Goal: Task Accomplishment & Management: Manage account settings

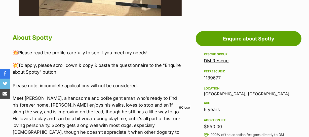
scroll to position [251, 0]
click at [183, 106] on span "Close" at bounding box center [184, 107] width 14 height 5
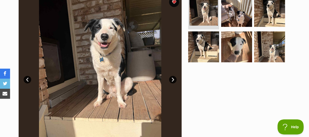
scroll to position [23, 0]
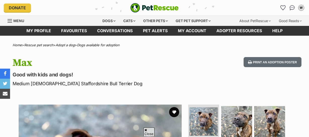
scroll to position [114, 0]
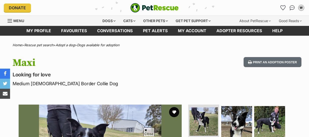
click at [172, 107] on button "favourite" at bounding box center [174, 112] width 10 height 10
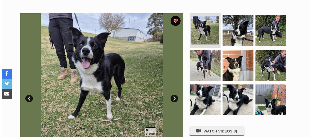
scroll to position [137, 0]
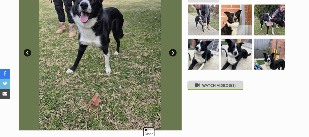
click at [214, 86] on button "WATCH VIDEOS (3)" at bounding box center [215, 85] width 56 height 10
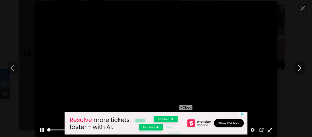
scroll to position [0, 0]
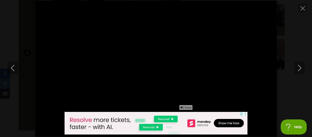
click at [184, 107] on span "Close" at bounding box center [186, 107] width 14 height 5
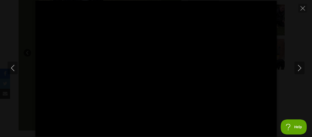
type input "100"
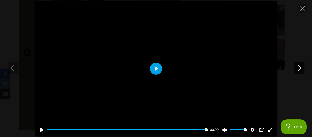
click at [297, 65] on icon "Next" at bounding box center [300, 68] width 6 height 6
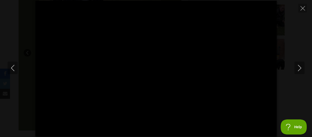
type input "100"
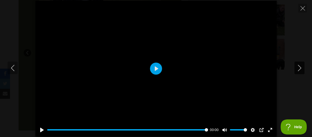
click at [300, 66] on icon "Next" at bounding box center [300, 68] width 6 height 6
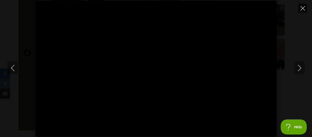
click at [302, 8] on icon "Close" at bounding box center [303, 8] width 5 height 5
type input "82.72"
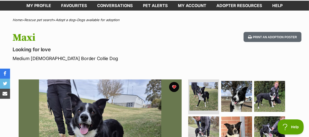
scroll to position [23, 0]
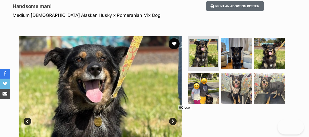
click at [173, 42] on button "favourite" at bounding box center [173, 43] width 11 height 11
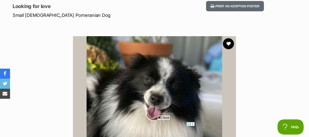
click at [228, 43] on button "favourite" at bounding box center [228, 43] width 11 height 11
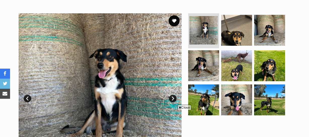
click at [174, 20] on button "favourite" at bounding box center [173, 20] width 11 height 11
click at [183, 106] on span "Close" at bounding box center [184, 107] width 14 height 5
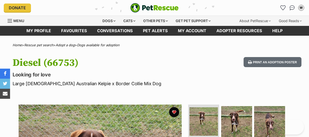
scroll to position [91, 0]
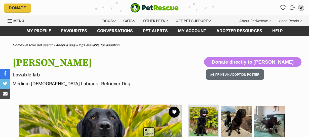
scroll to position [68, 0]
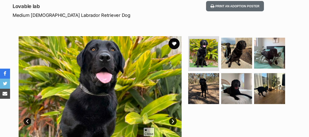
click at [174, 42] on button "favourite" at bounding box center [173, 43] width 11 height 11
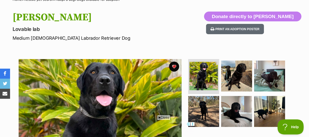
scroll to position [0, 0]
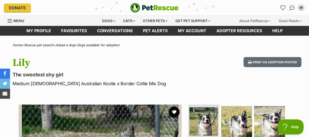
click at [173, 110] on button "favourite" at bounding box center [173, 112] width 11 height 11
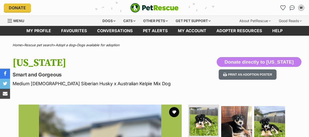
click at [173, 107] on button "favourite" at bounding box center [174, 112] width 10 height 10
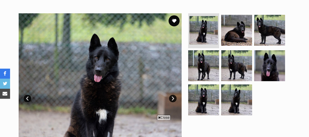
scroll to position [91, 0]
click at [172, 19] on button "favourite" at bounding box center [173, 20] width 11 height 11
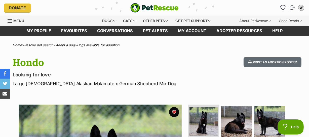
scroll to position [0, 0]
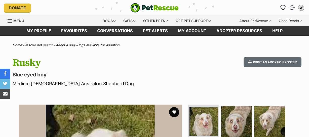
click at [173, 110] on button "favourite" at bounding box center [174, 112] width 10 height 10
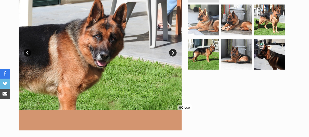
click at [171, 50] on link "Next" at bounding box center [173, 53] width 8 height 8
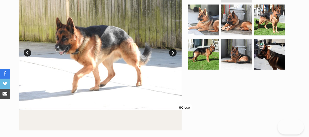
click at [171, 50] on link "Next" at bounding box center [173, 53] width 8 height 8
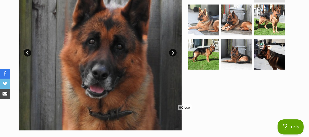
click at [182, 107] on span "Close" at bounding box center [184, 107] width 14 height 5
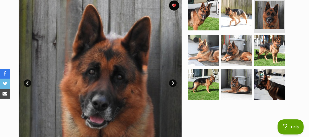
scroll to position [45, 0]
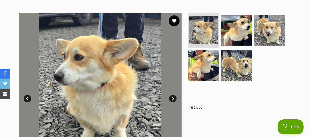
click at [173, 20] on button "favourite" at bounding box center [173, 20] width 11 height 11
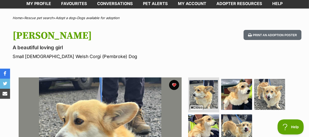
scroll to position [23, 0]
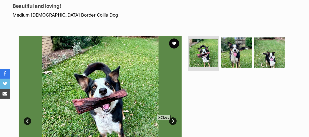
scroll to position [114, 0]
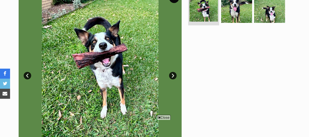
click at [172, 74] on link "Next" at bounding box center [173, 76] width 8 height 8
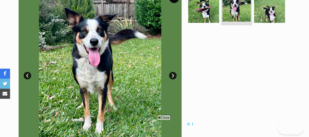
click at [172, 74] on link "Next" at bounding box center [173, 76] width 8 height 8
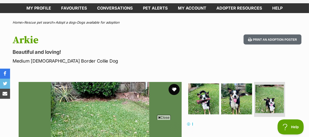
scroll to position [0, 0]
click at [173, 86] on button "favourite" at bounding box center [173, 89] width 11 height 11
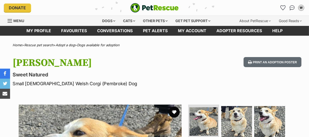
click at [174, 112] on button "favourite" at bounding box center [173, 112] width 11 height 11
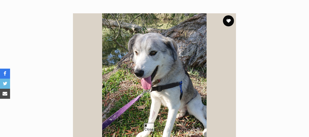
click at [228, 20] on button "favourite" at bounding box center [228, 20] width 11 height 11
